Goal: Transaction & Acquisition: Book appointment/travel/reservation

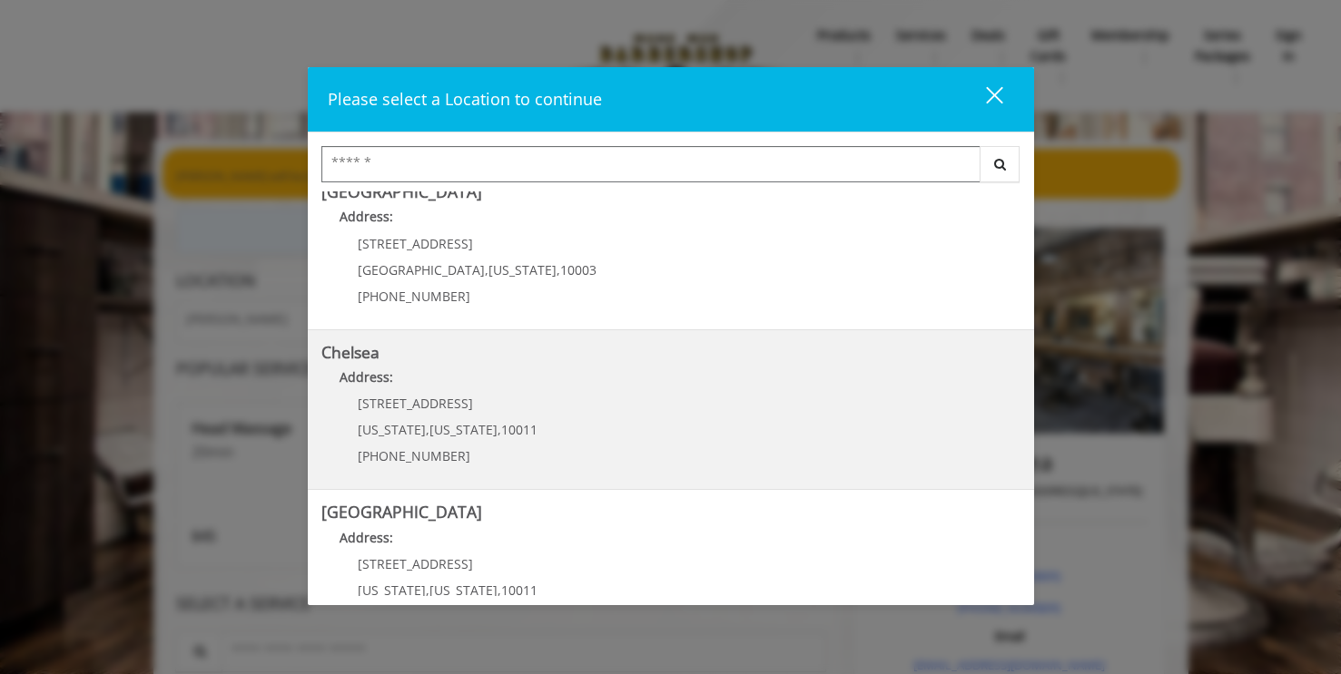
scroll to position [40, 0]
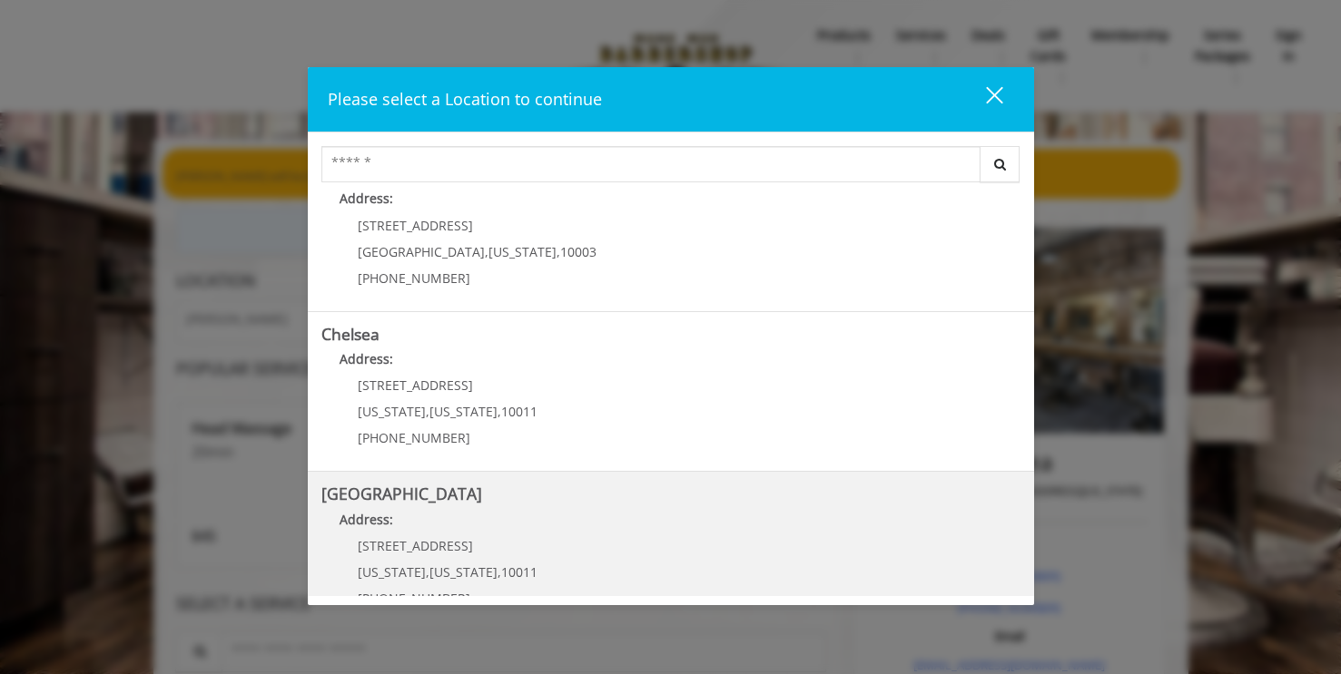
click at [581, 502] on h5 "[GEOGRAPHIC_DATA]" at bounding box center [670, 494] width 699 height 17
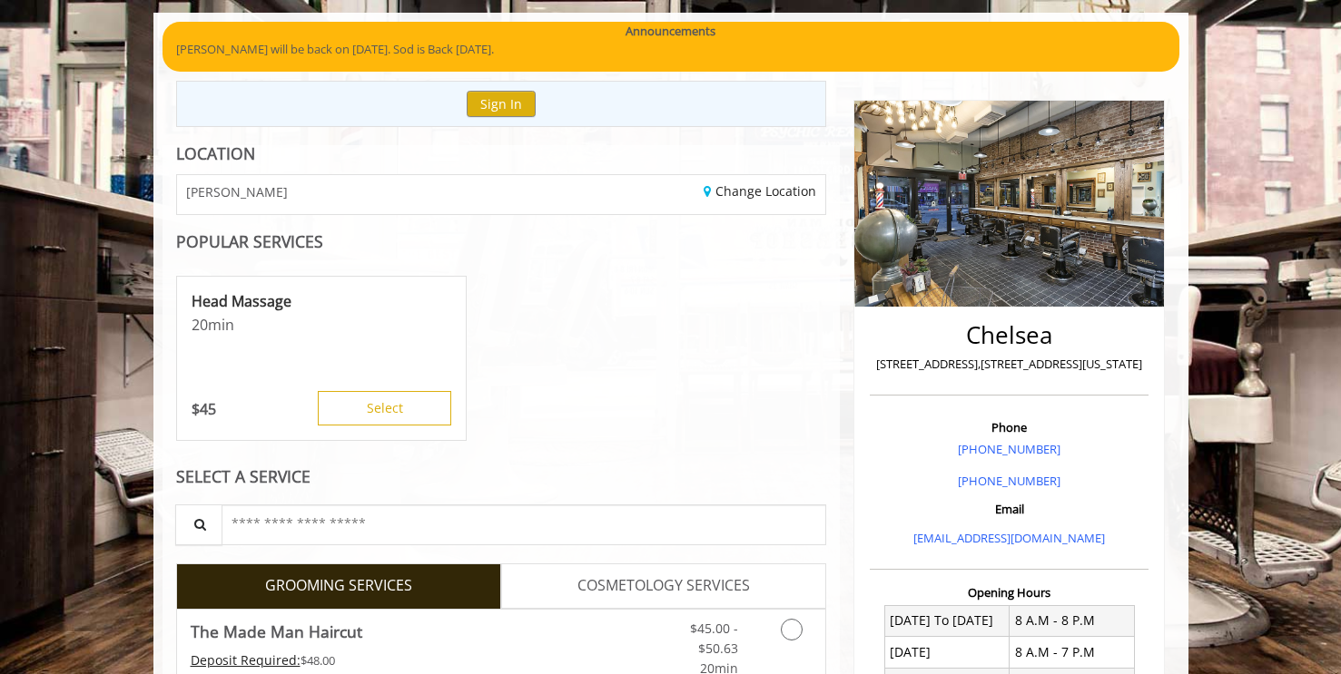
scroll to position [150, 0]
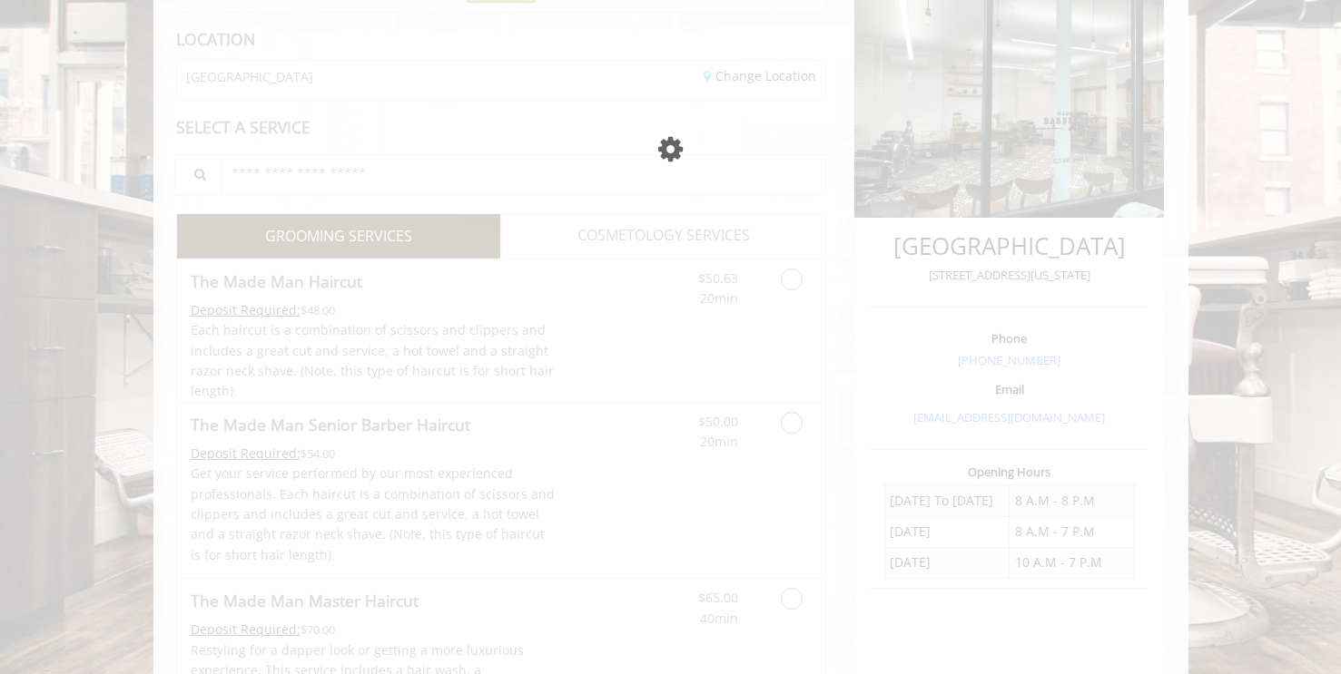
scroll to position [242, 0]
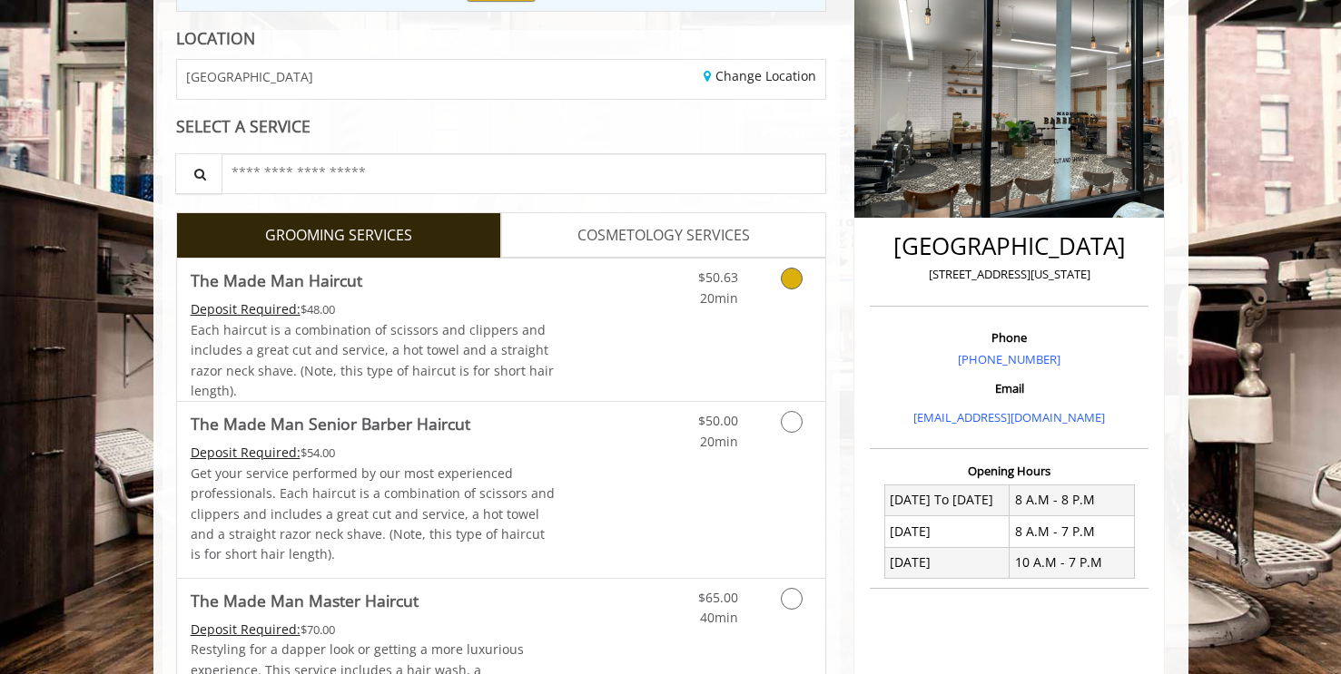
click at [560, 349] on link "Discounted Price" at bounding box center [609, 330] width 108 height 142
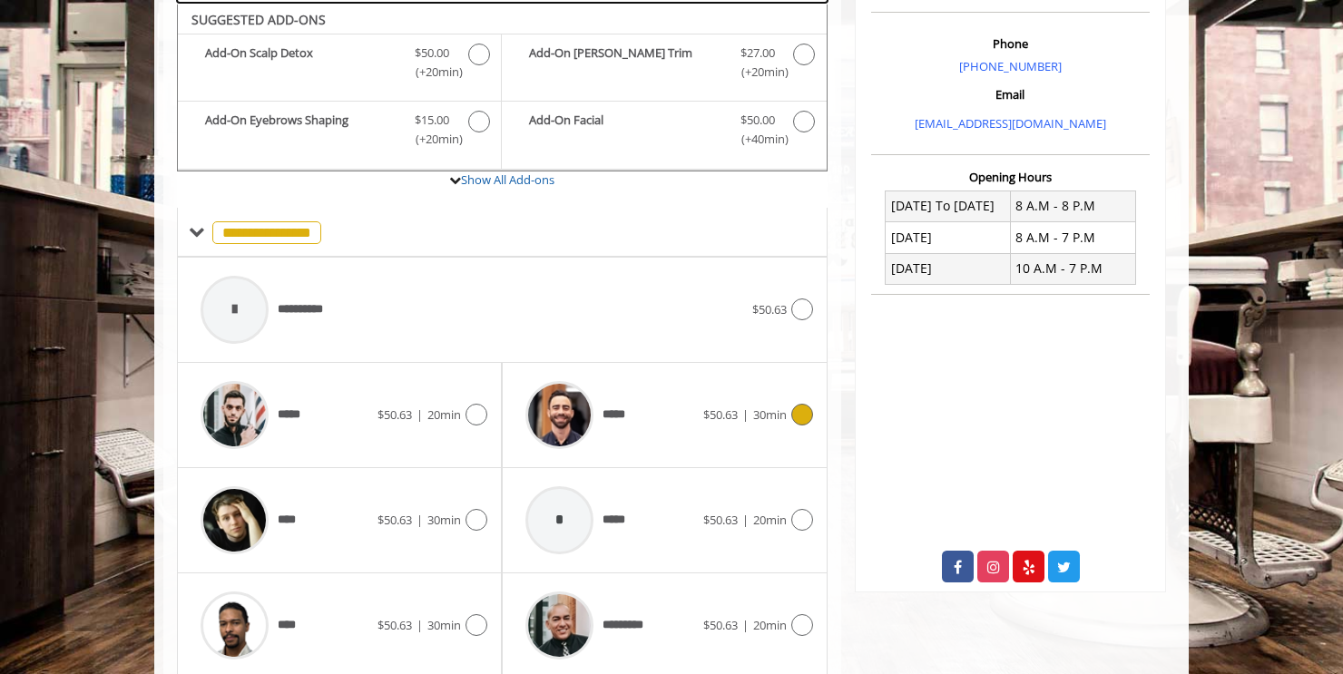
scroll to position [539, 0]
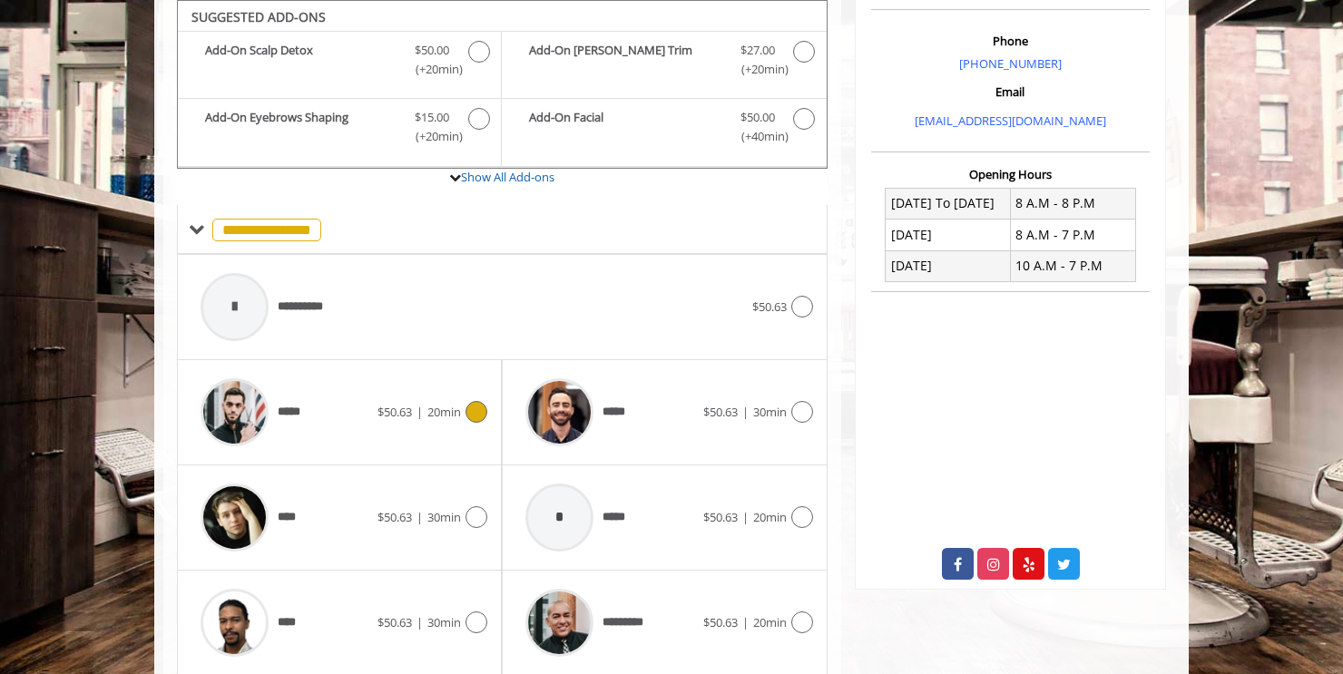
click at [431, 406] on span "20min" at bounding box center [444, 412] width 34 height 16
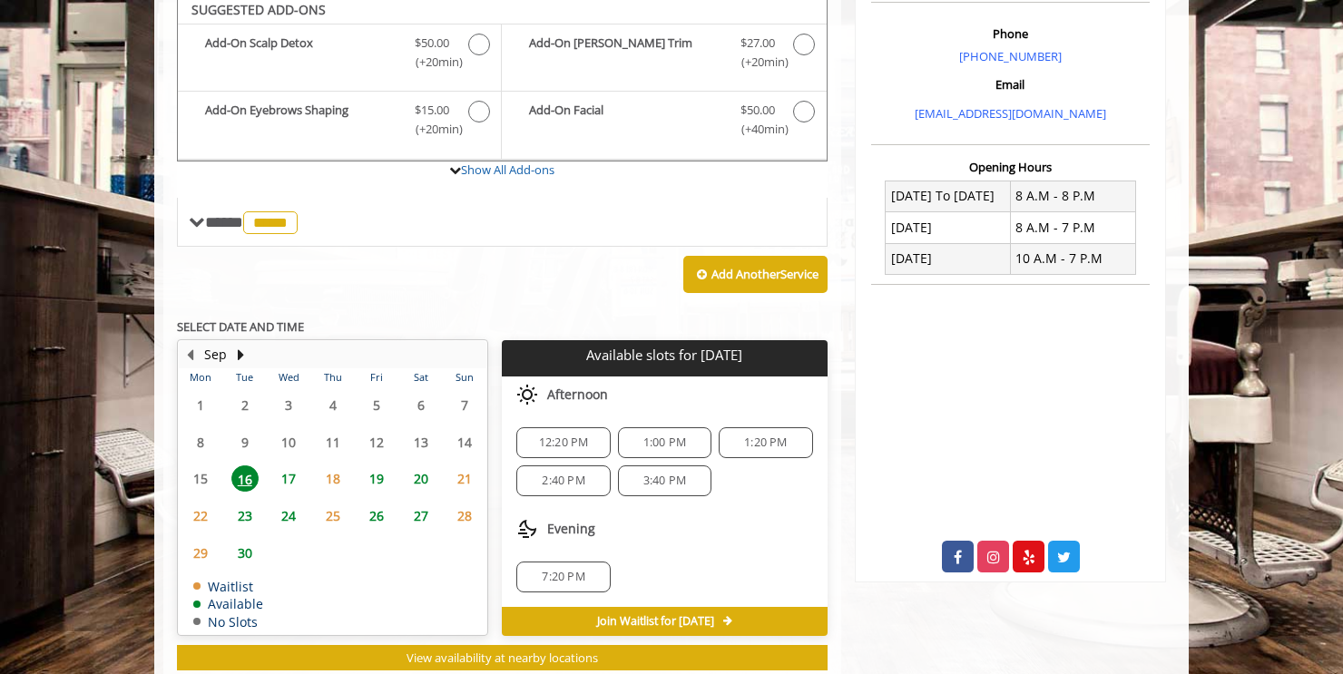
scroll to position [596, 0]
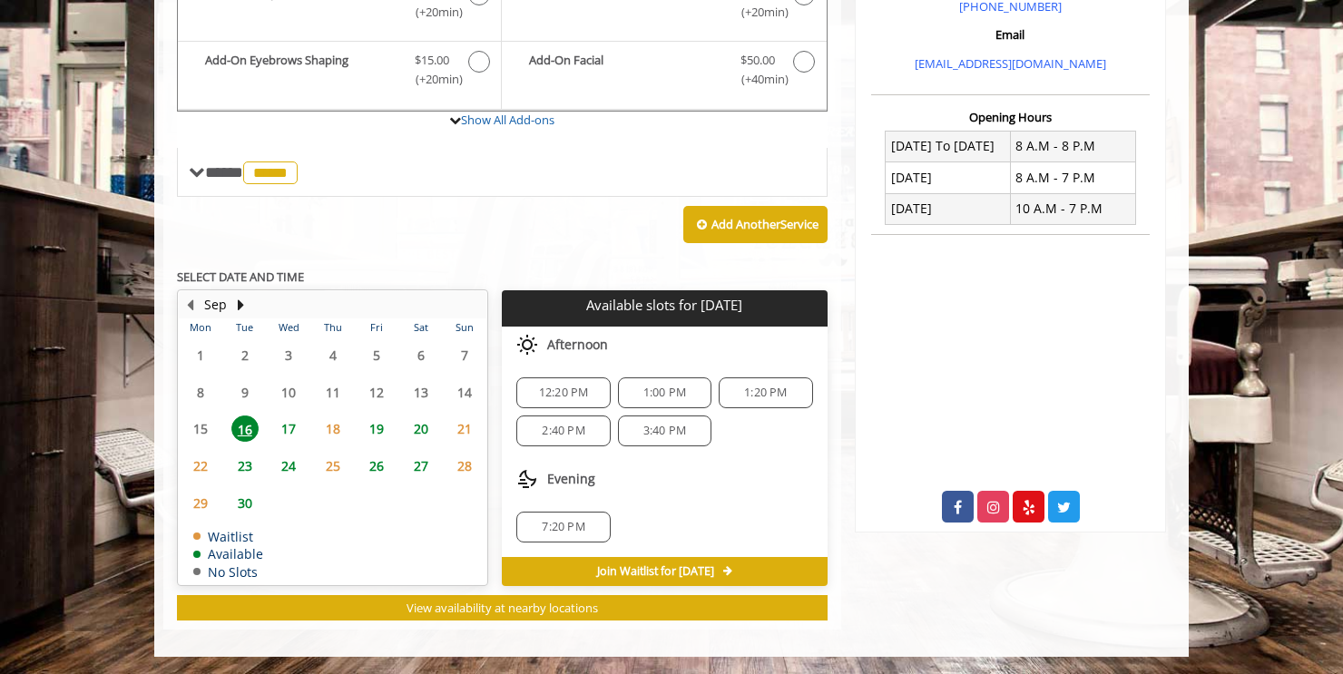
click at [286, 427] on span "17" at bounding box center [288, 429] width 27 height 26
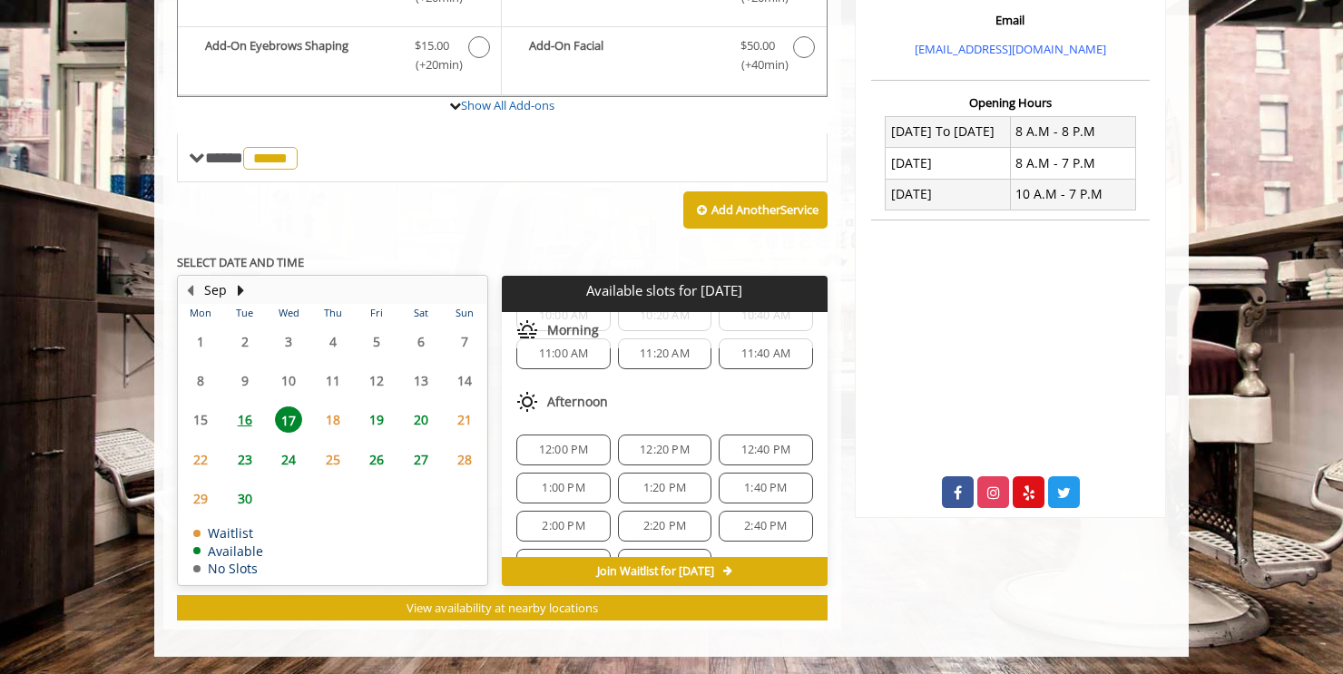
scroll to position [272, 0]
click at [252, 428] on span "16" at bounding box center [244, 420] width 27 height 26
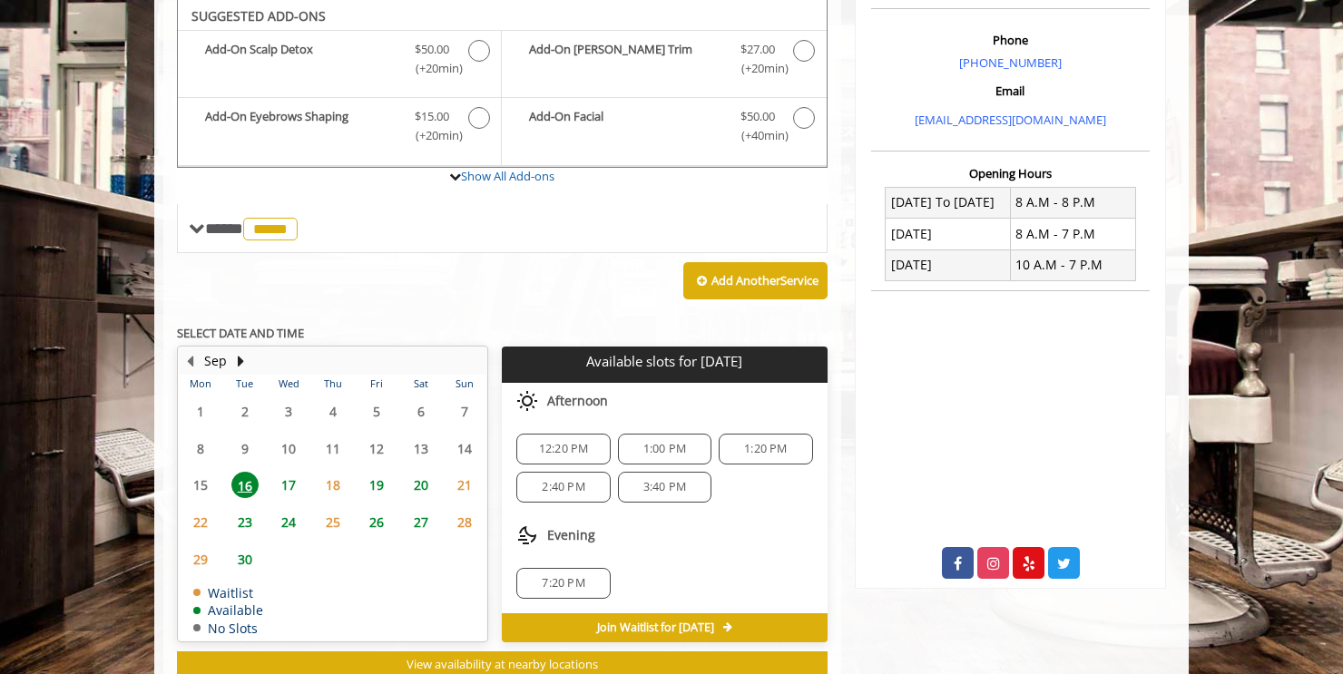
scroll to position [542, 0]
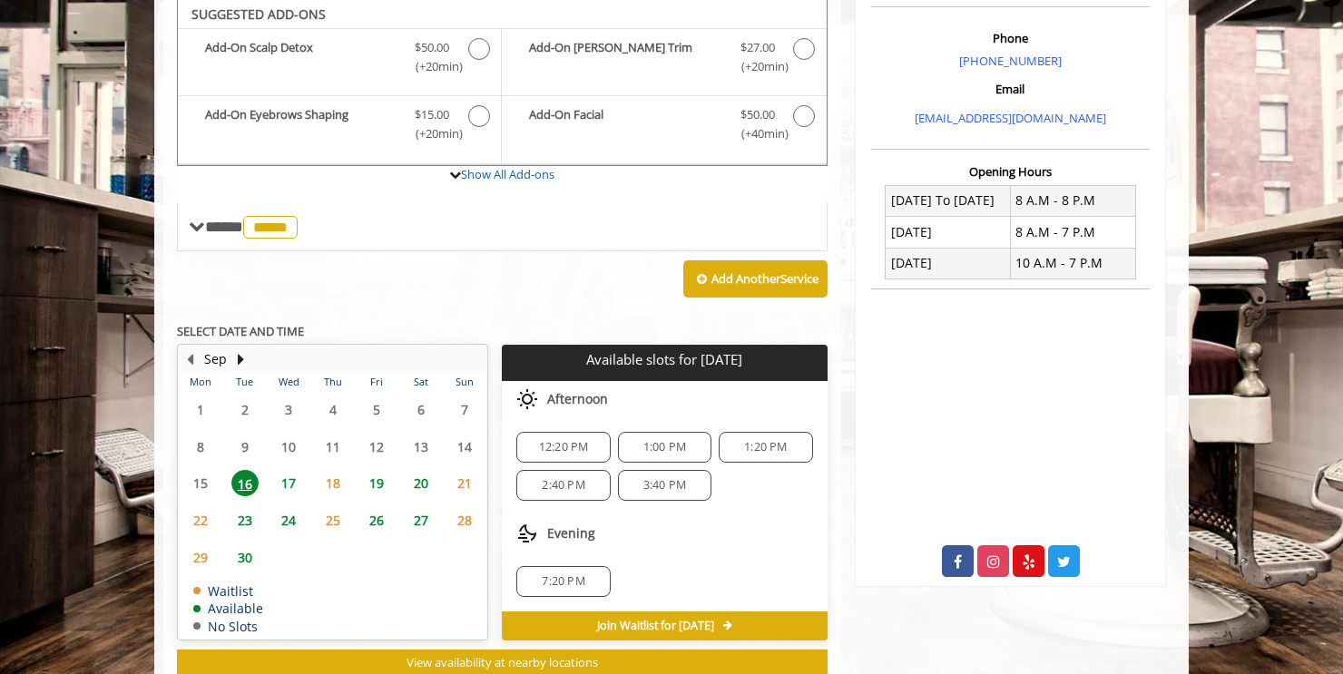
click at [659, 472] on div "3:40 PM" at bounding box center [664, 485] width 93 height 31
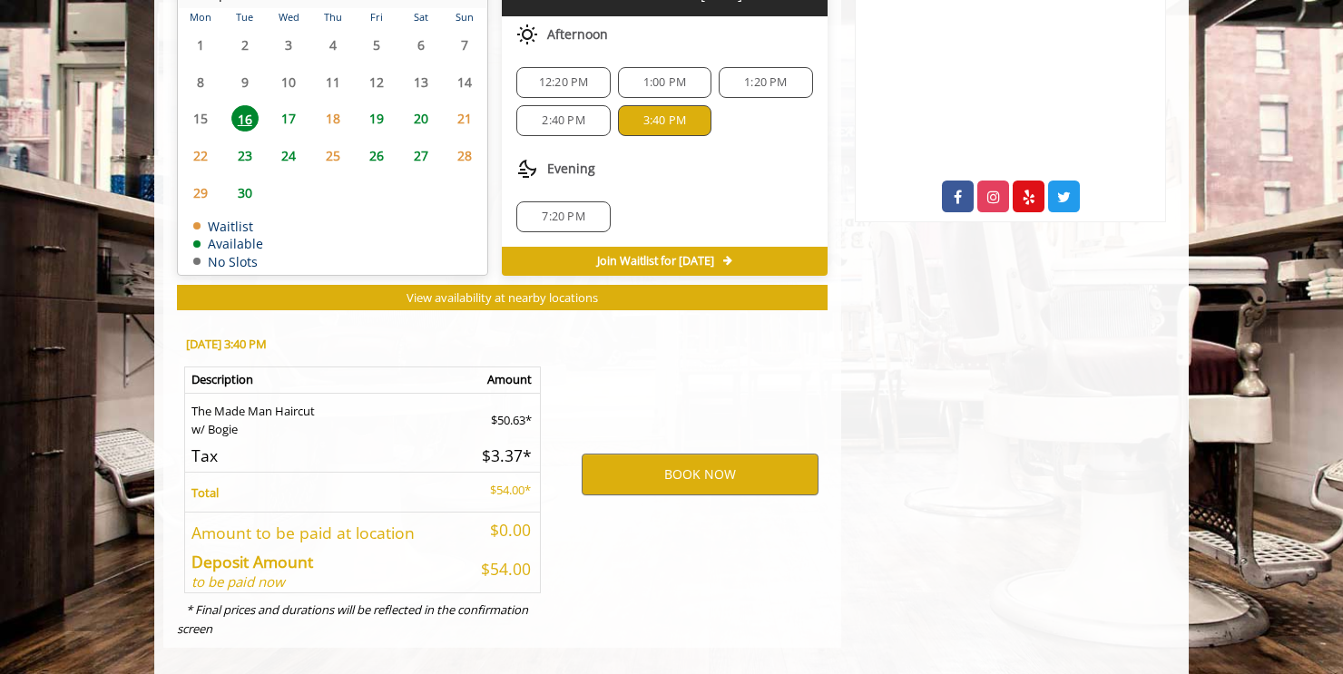
scroll to position [925, 0]
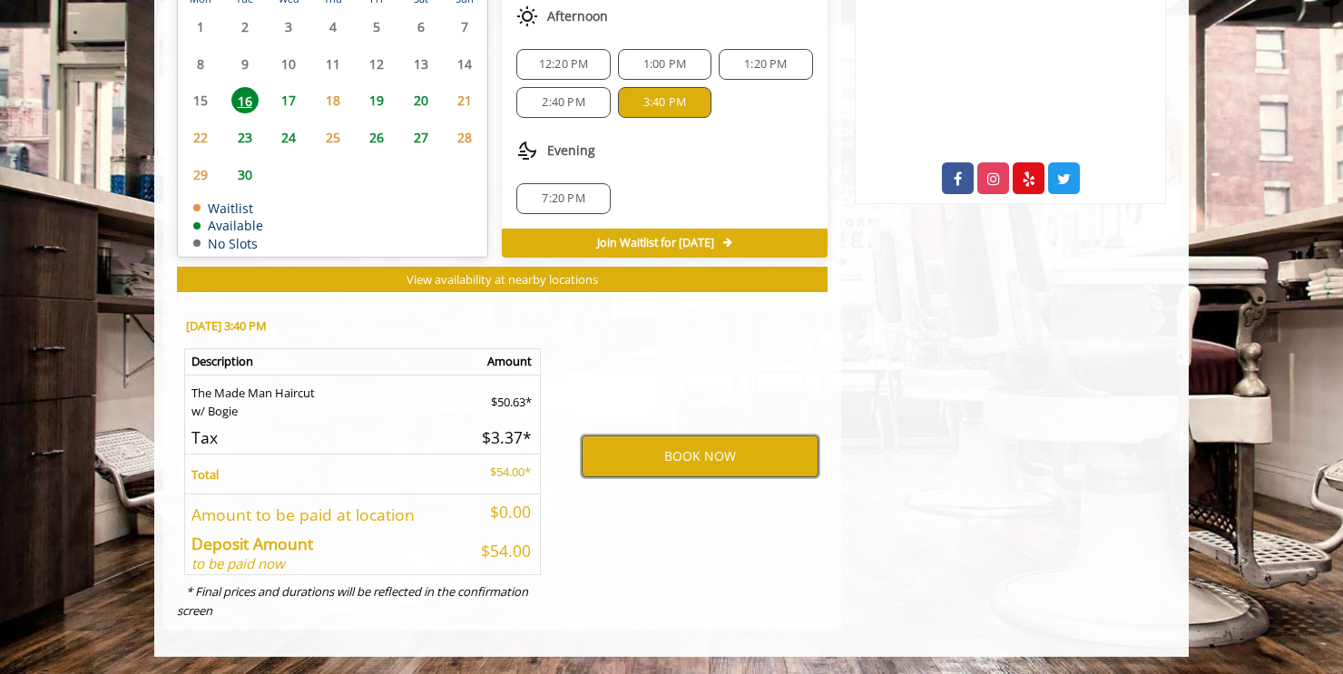
click at [667, 461] on button "BOOK NOW" at bounding box center [700, 457] width 237 height 42
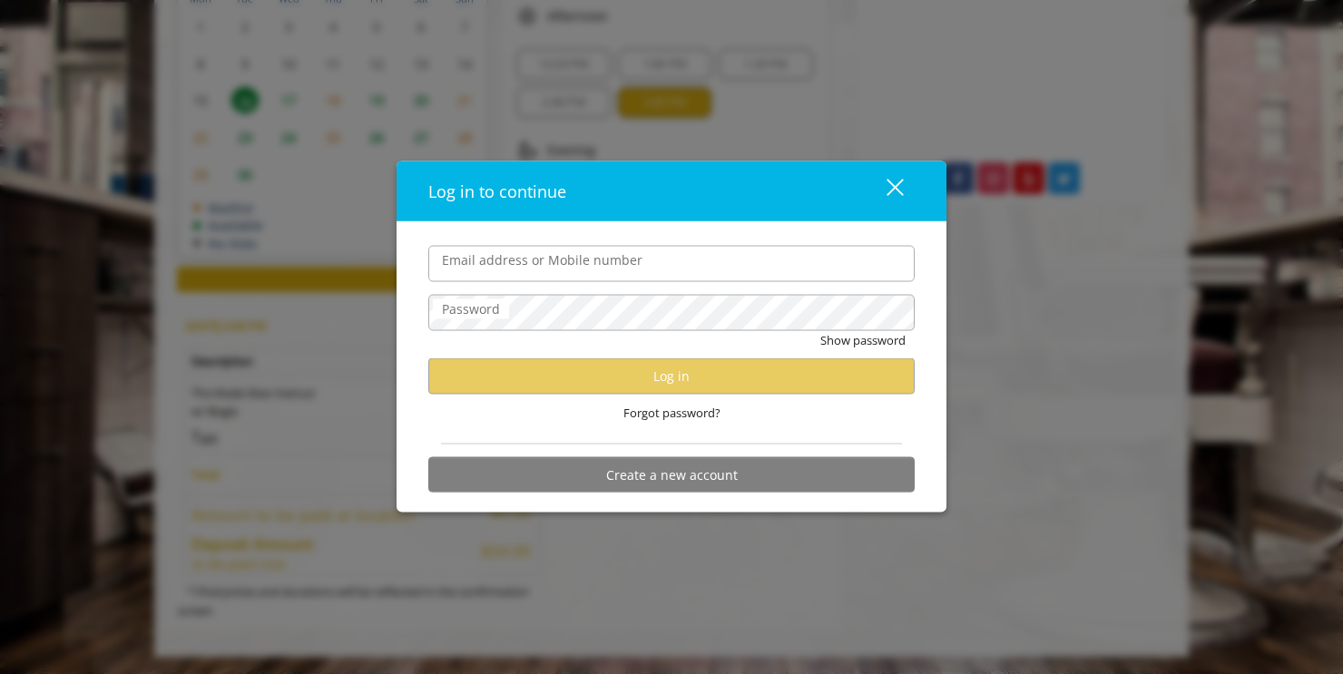
click at [537, 267] on input "Email address or Mobile number" at bounding box center [671, 263] width 486 height 36
type input "**********"
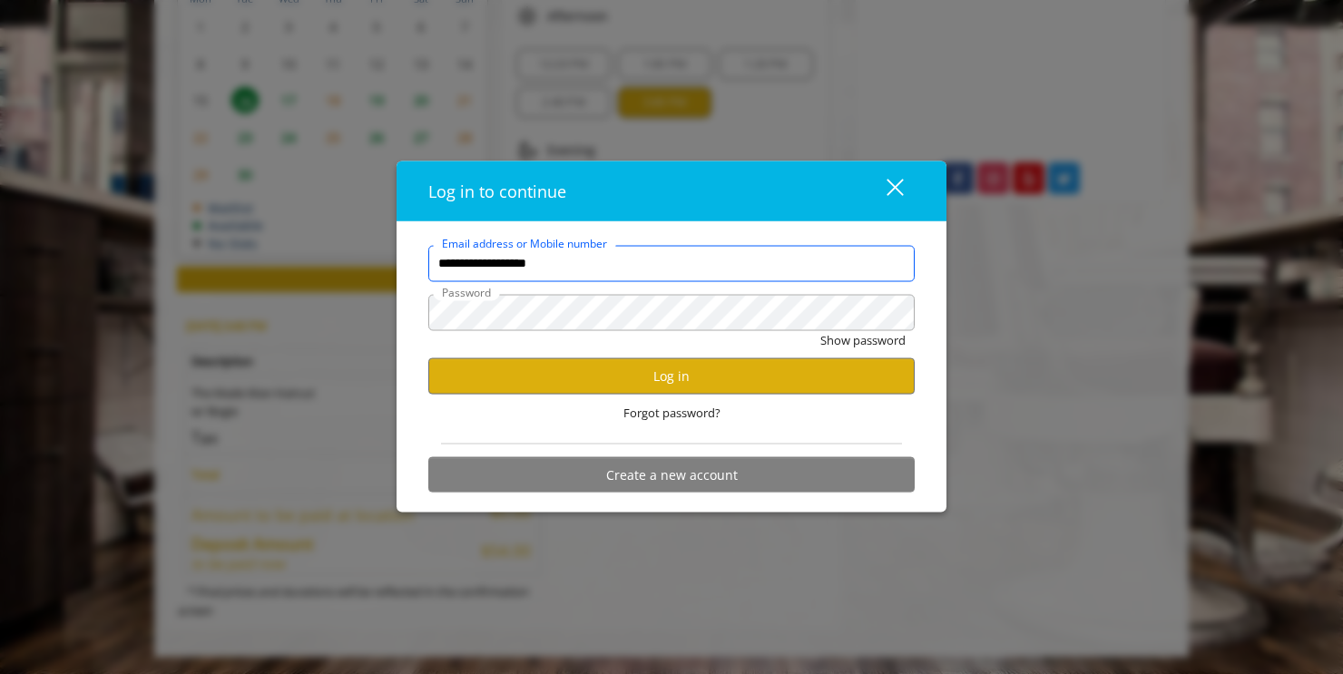
scroll to position [0, 0]
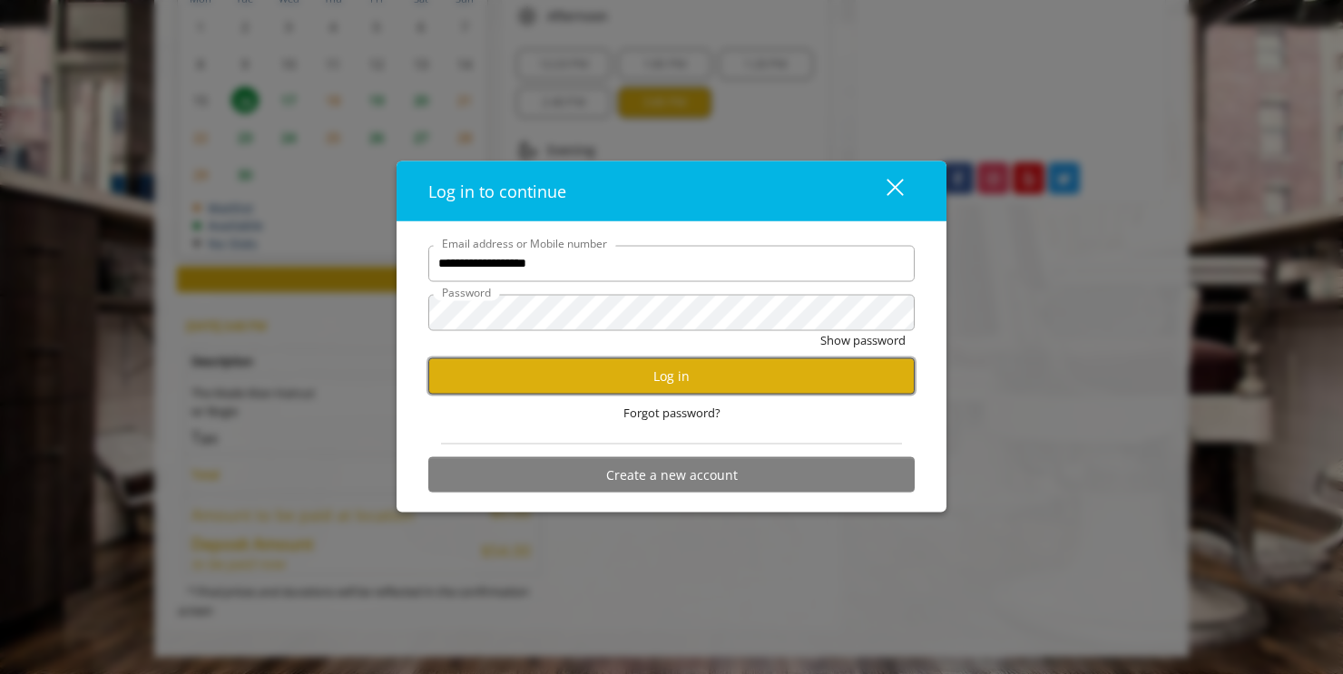
click at [687, 369] on button "Log in" at bounding box center [671, 376] width 486 height 35
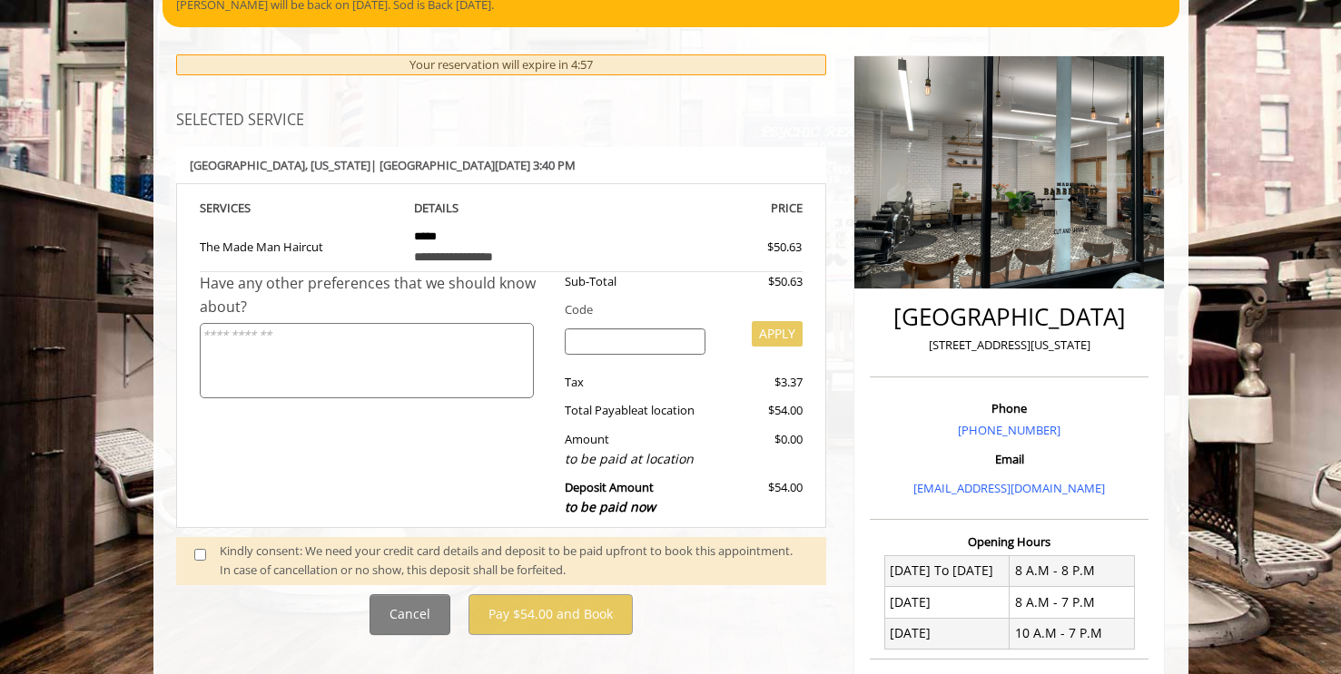
scroll to position [163, 0]
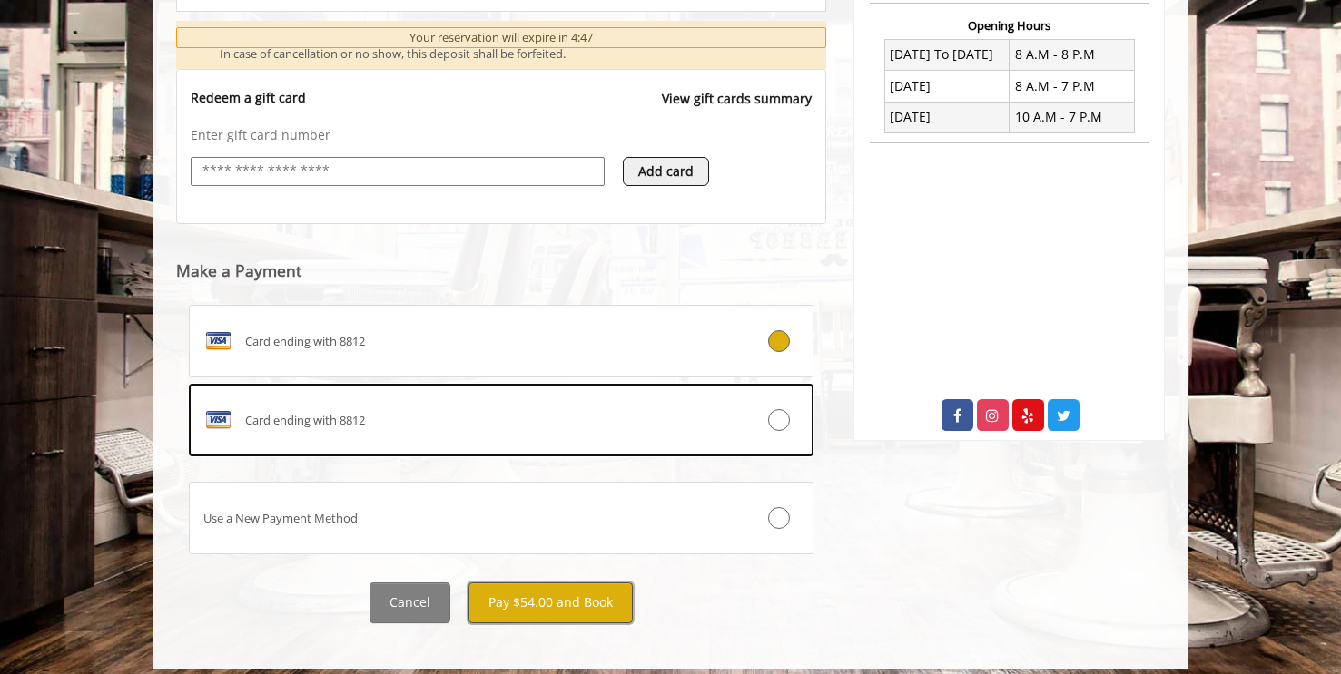
click at [532, 601] on button "Pay $54.00 and Book" at bounding box center [550, 603] width 164 height 41
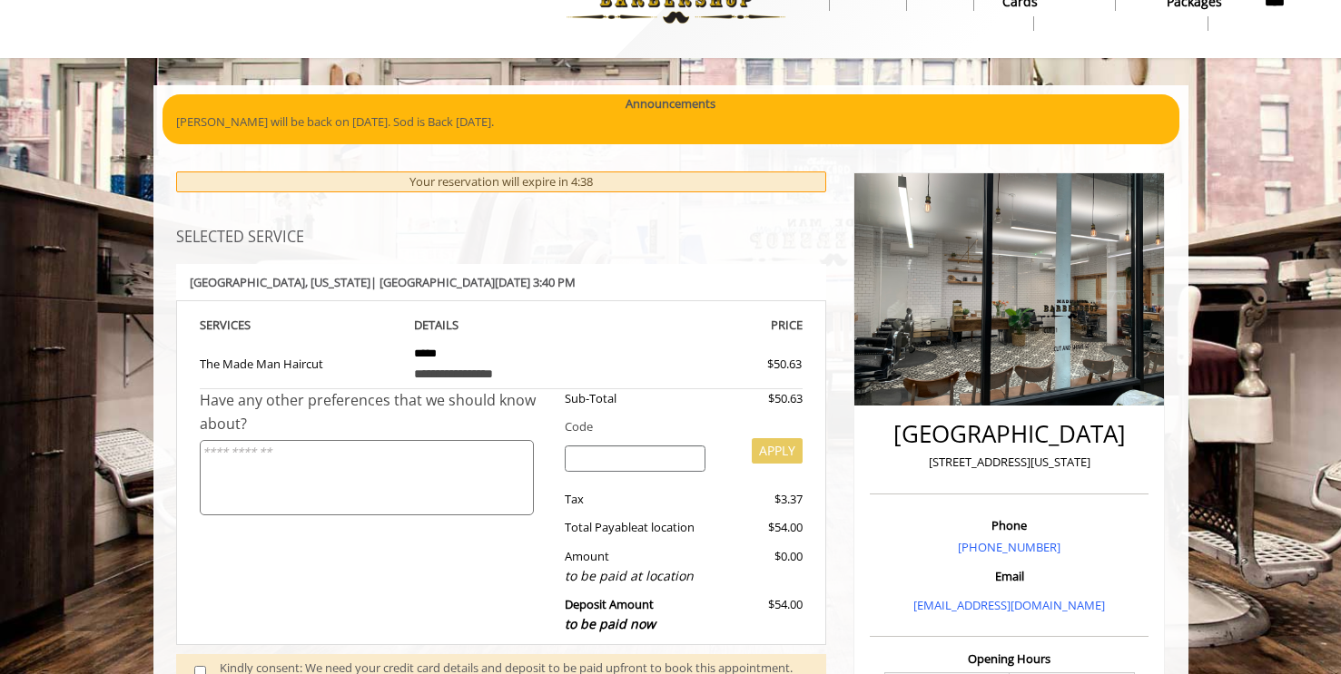
scroll to position [236, 0]
